Goal: Transaction & Acquisition: Download file/media

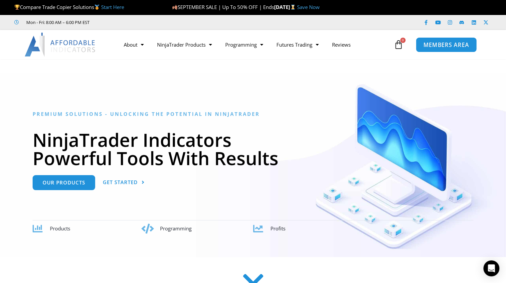
click at [448, 43] on span "MEMBERS AREA" at bounding box center [447, 45] width 46 height 6
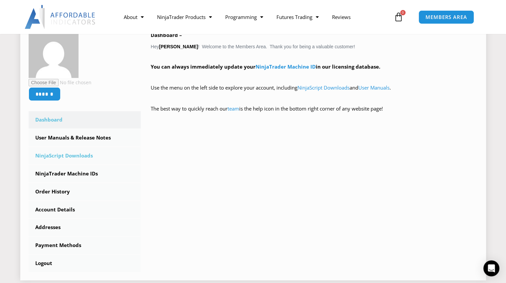
scroll to position [133, 0]
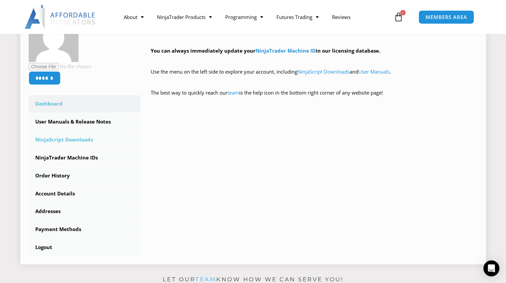
click at [70, 137] on link "NinjaScript Downloads" at bounding box center [85, 139] width 113 height 17
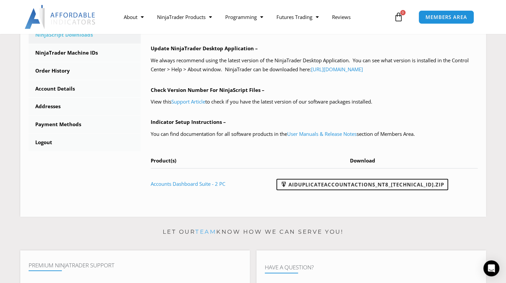
scroll to position [233, 0]
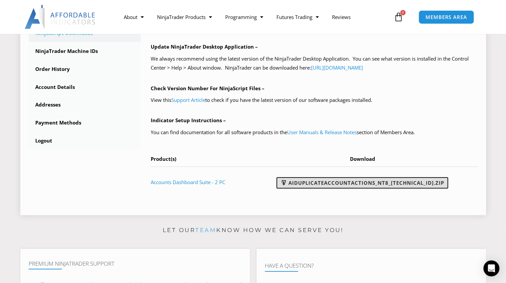
click at [362, 183] on link "AIDuplicateAccountActions_NT8_[TECHNICAL_ID].zip" at bounding box center [363, 182] width 172 height 11
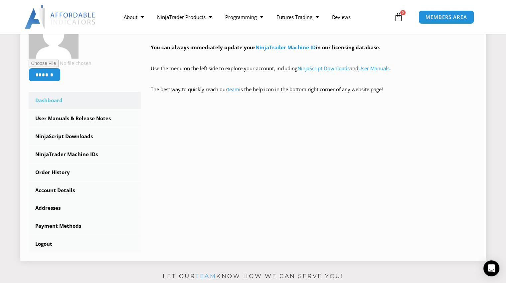
scroll to position [100, 0]
